Goal: Task Accomplishment & Management: Complete application form

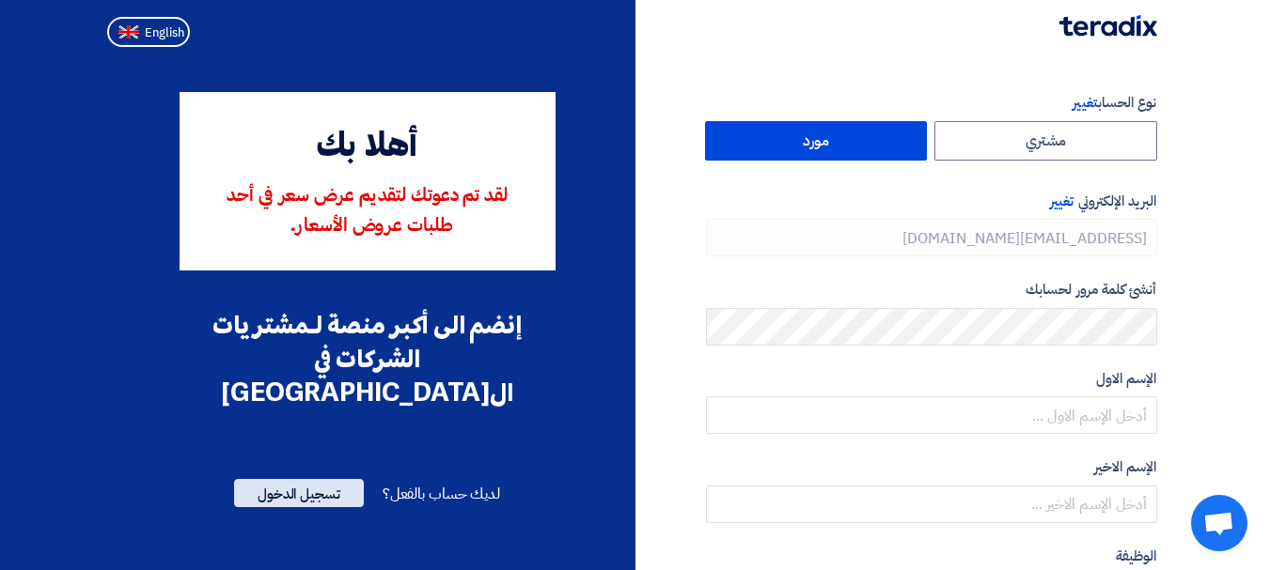
click at [291, 479] on span "تسجيل الدخول" at bounding box center [299, 493] width 130 height 28
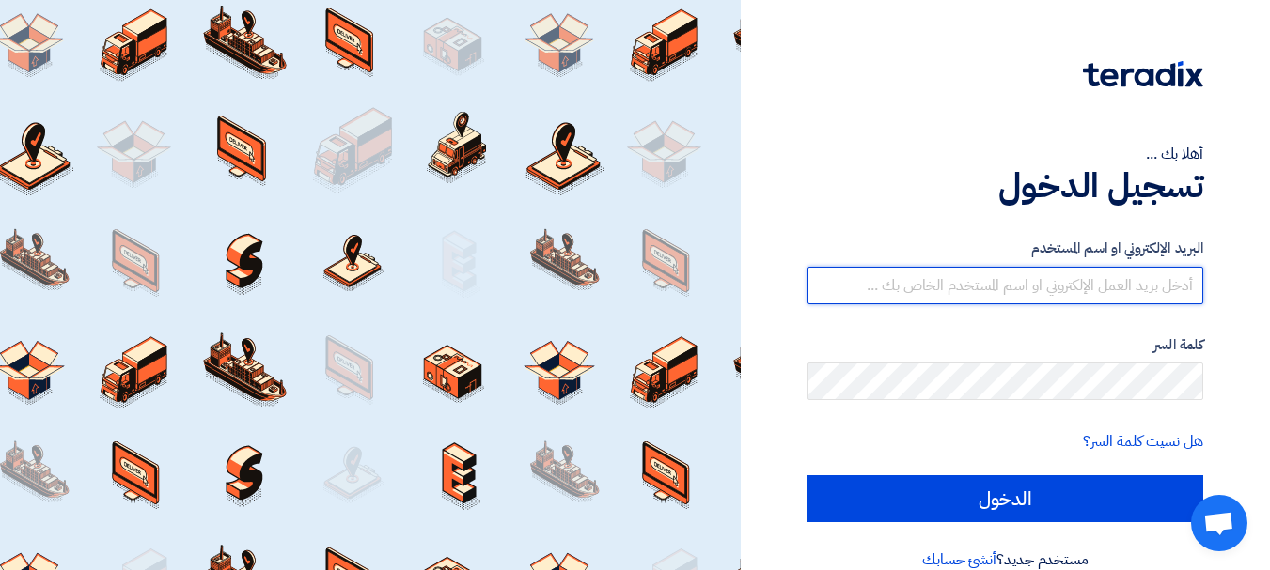
click at [1138, 291] on input "text" at bounding box center [1005, 286] width 396 height 38
type input "[EMAIL_ADDRESS][DOMAIN_NAME]"
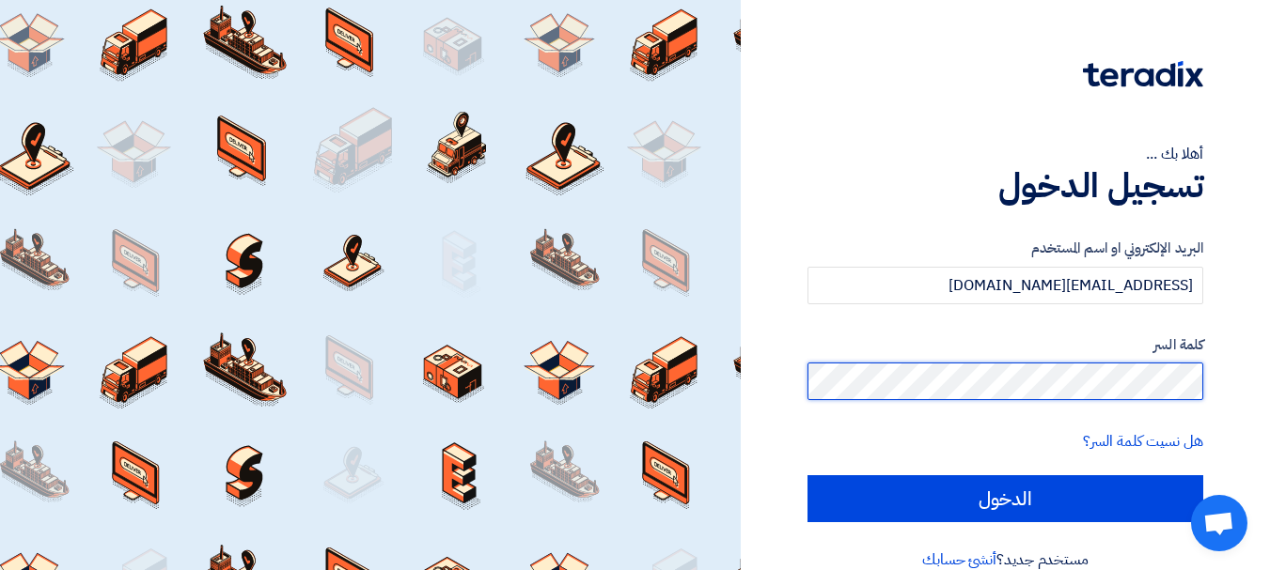
click at [807, 475] on input "الدخول" at bounding box center [1005, 498] width 396 height 47
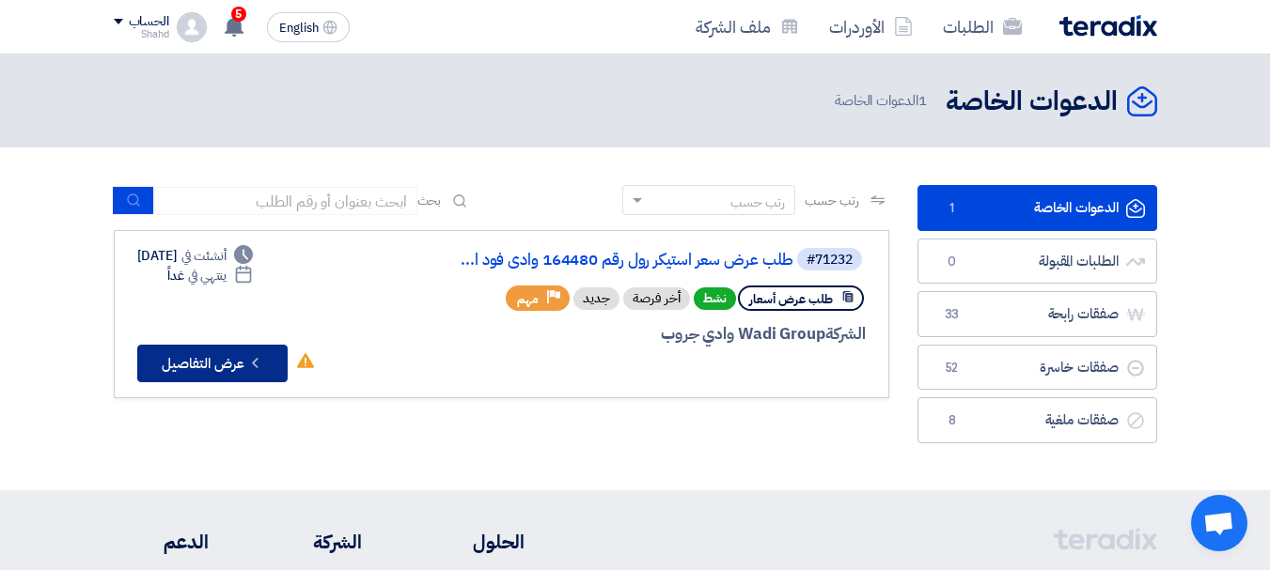
click at [228, 366] on button "Check details عرض التفاصيل" at bounding box center [212, 364] width 150 height 38
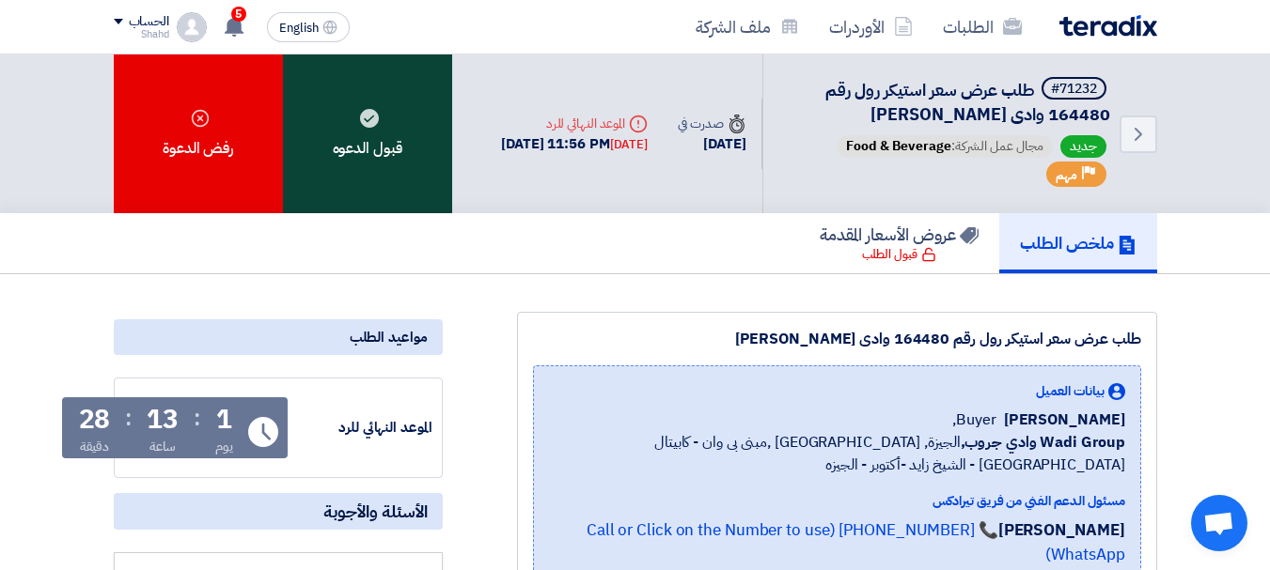
click at [383, 150] on div "قبول الدعوه" at bounding box center [367, 134] width 169 height 159
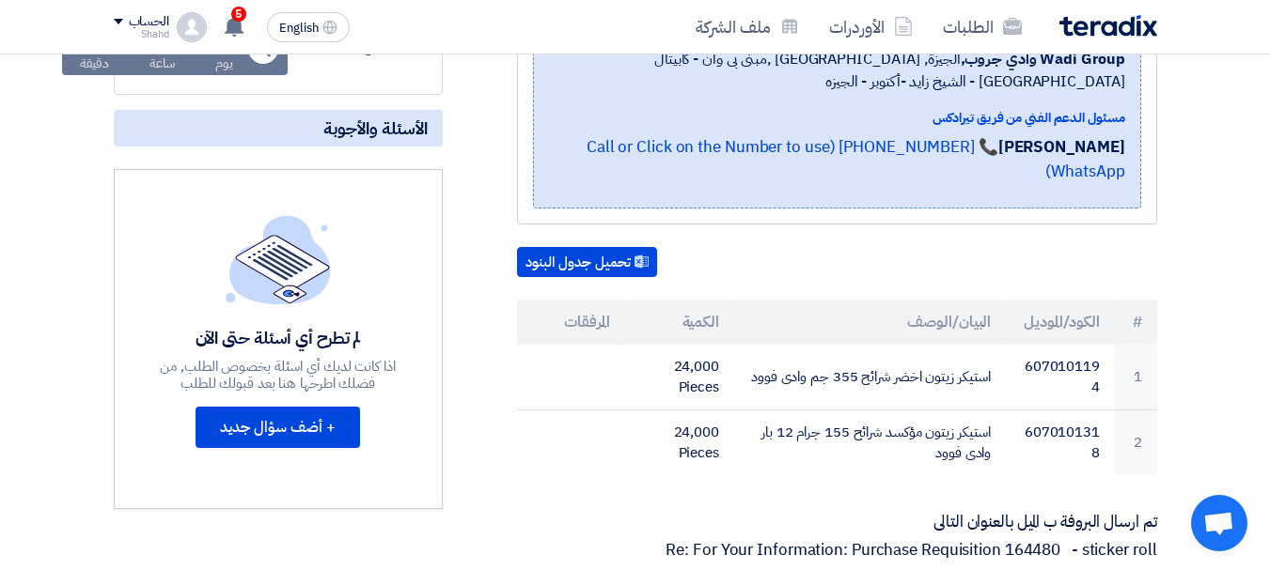
scroll to position [465, 0]
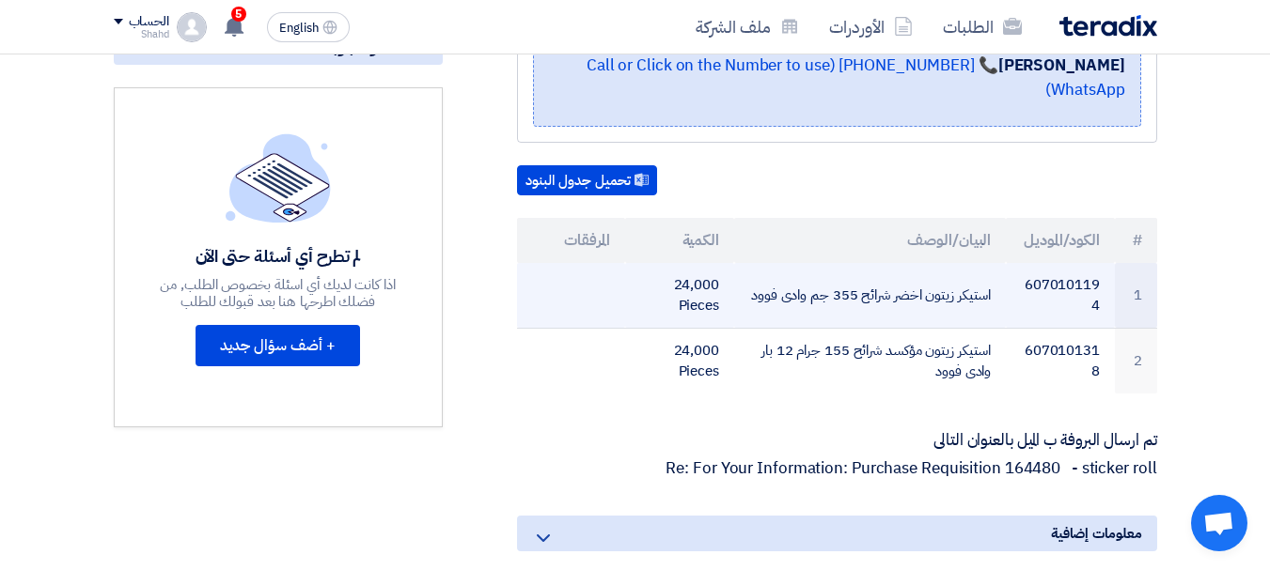
click at [1075, 263] on td "6070101194" at bounding box center [1059, 296] width 109 height 66
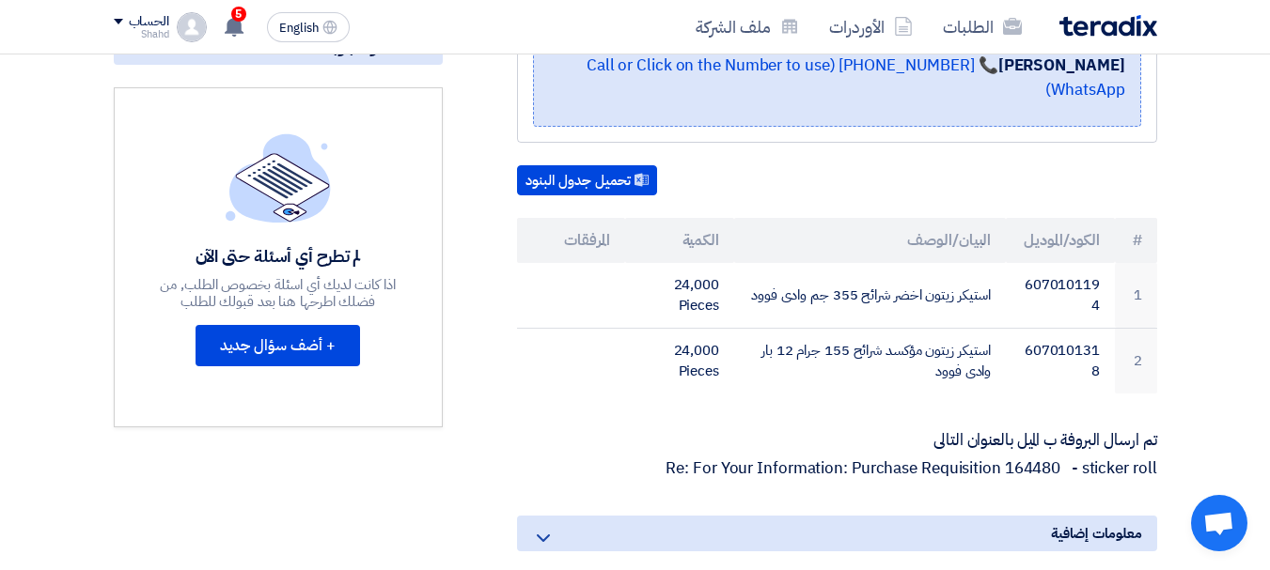
copy td "6070101194"
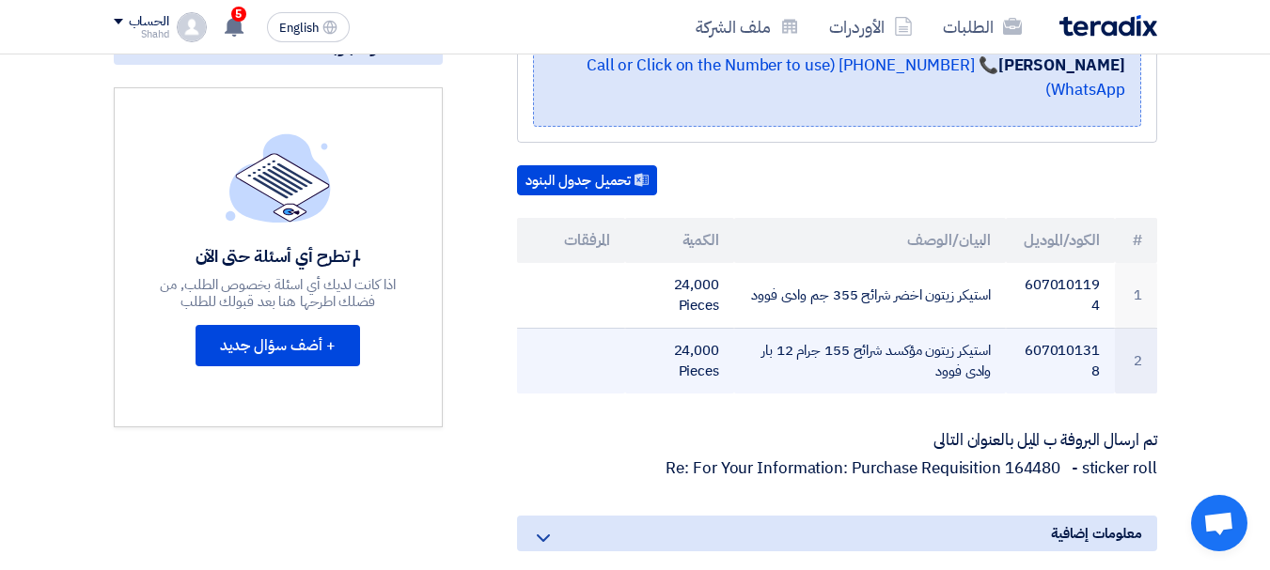
click at [1033, 328] on td "6070101318" at bounding box center [1059, 361] width 109 height 66
copy td "6070101318"
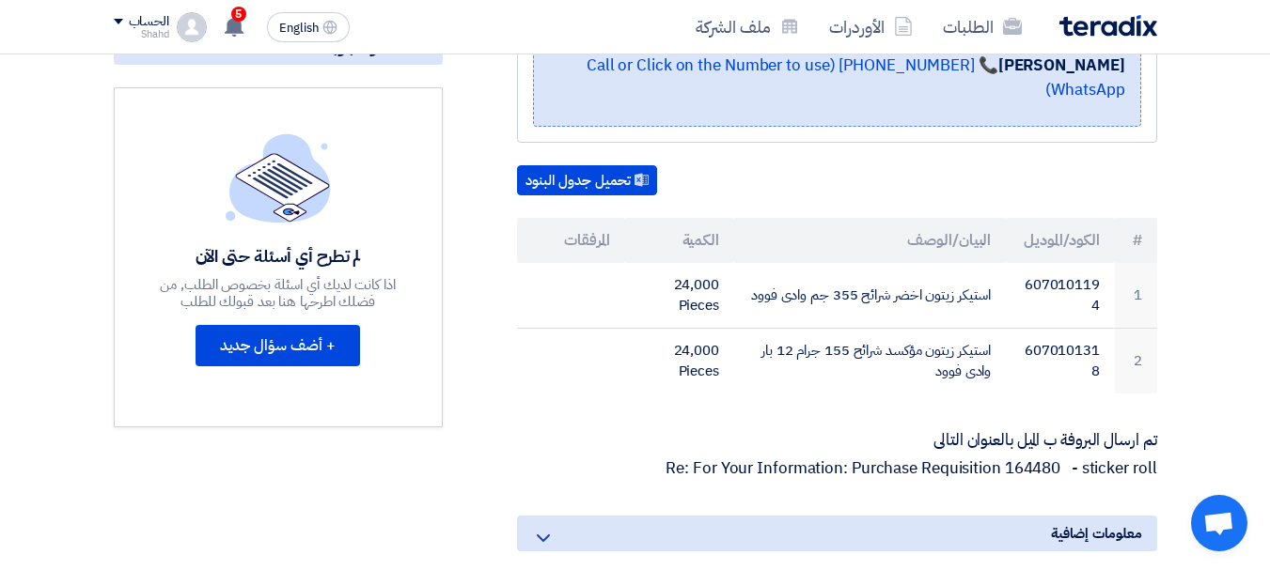
copy td "6070101318"
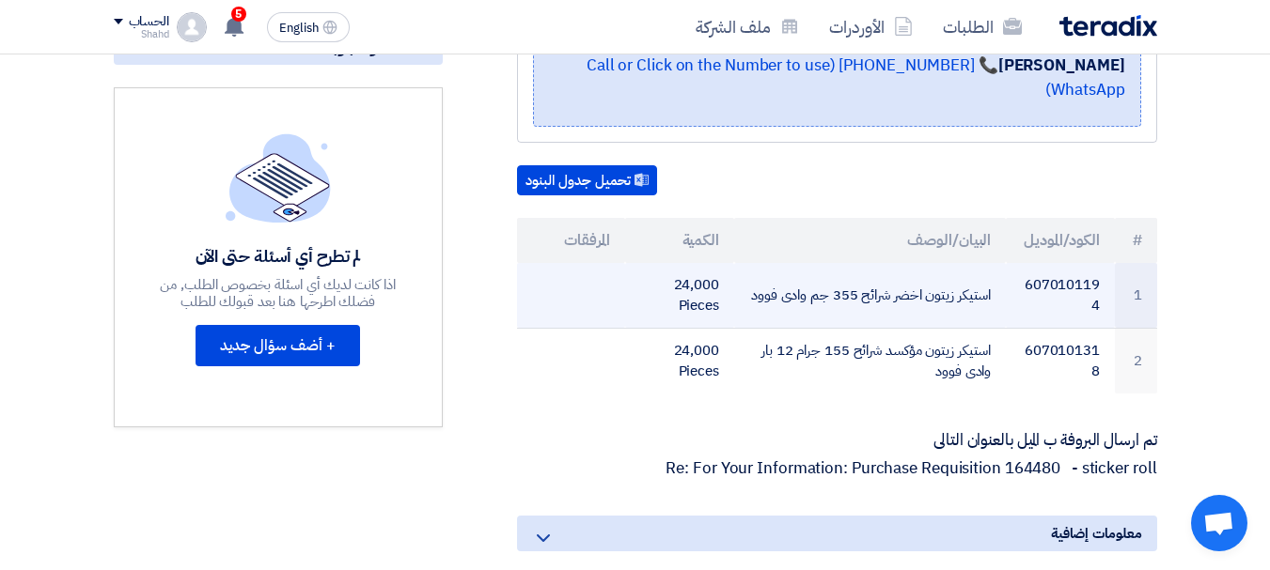
click at [796, 270] on td "استيكر زيتون اخضر شرائح 355 جم وادى فوود" at bounding box center [870, 296] width 272 height 66
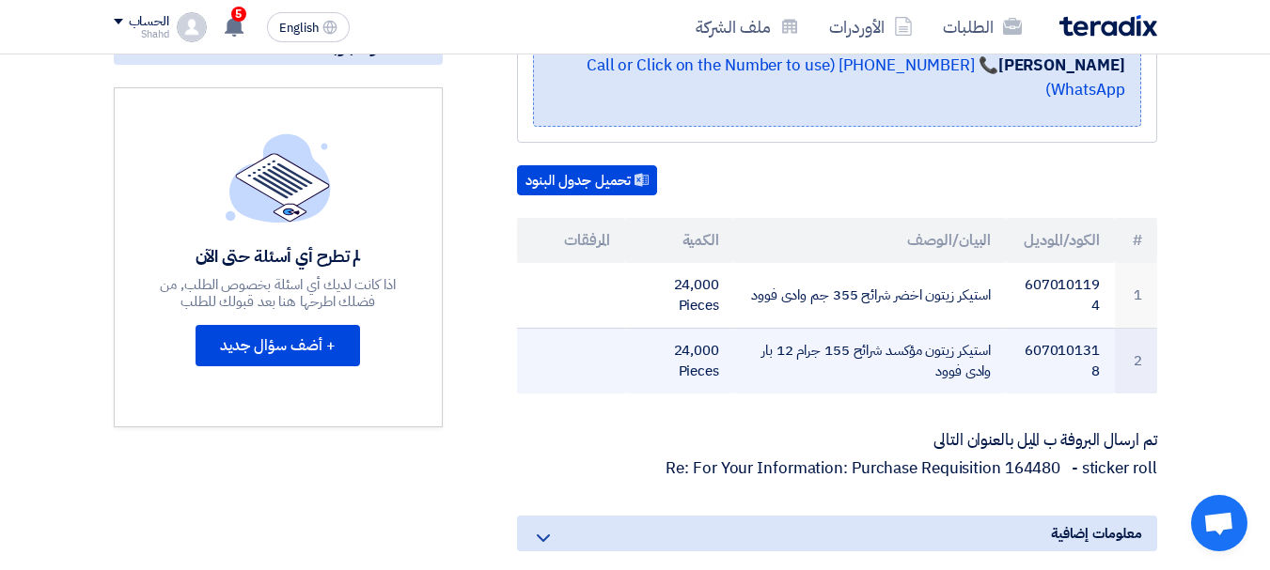
click at [807, 328] on td "استيكر زيتون مؤكسد شرائح 155 جرام 12 بار وادى فوود" at bounding box center [870, 361] width 272 height 66
click at [808, 328] on td "استيكر زيتون مؤكسد شرائح 155 جرام 12 بار وادى فوود" at bounding box center [870, 361] width 272 height 66
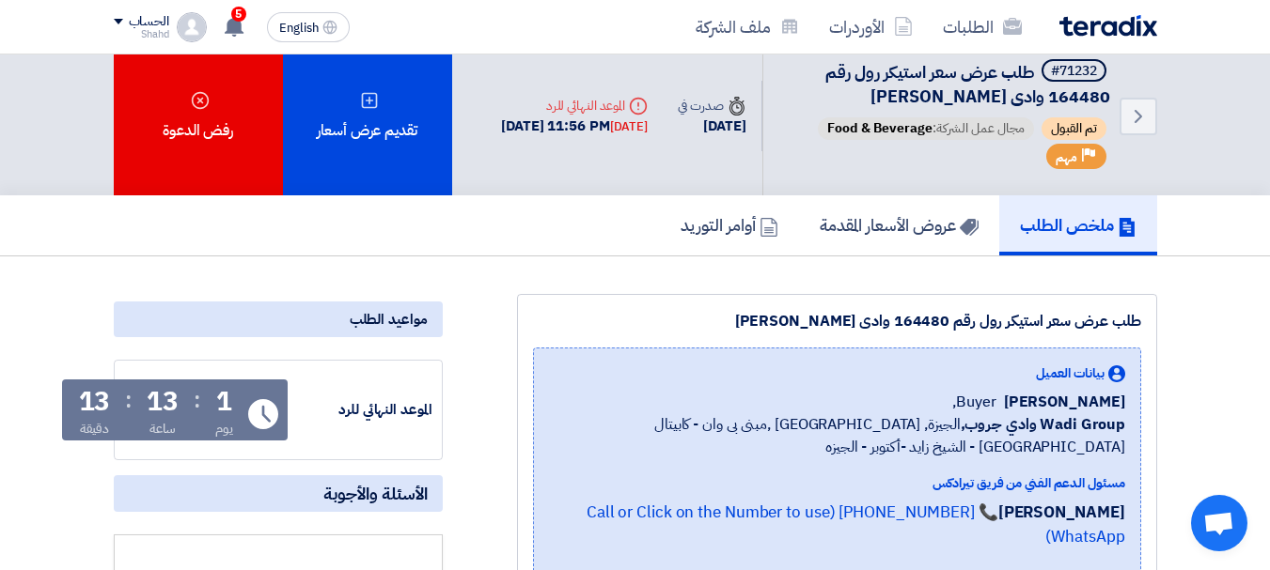
scroll to position [0, 0]
